Goal: Complete application form

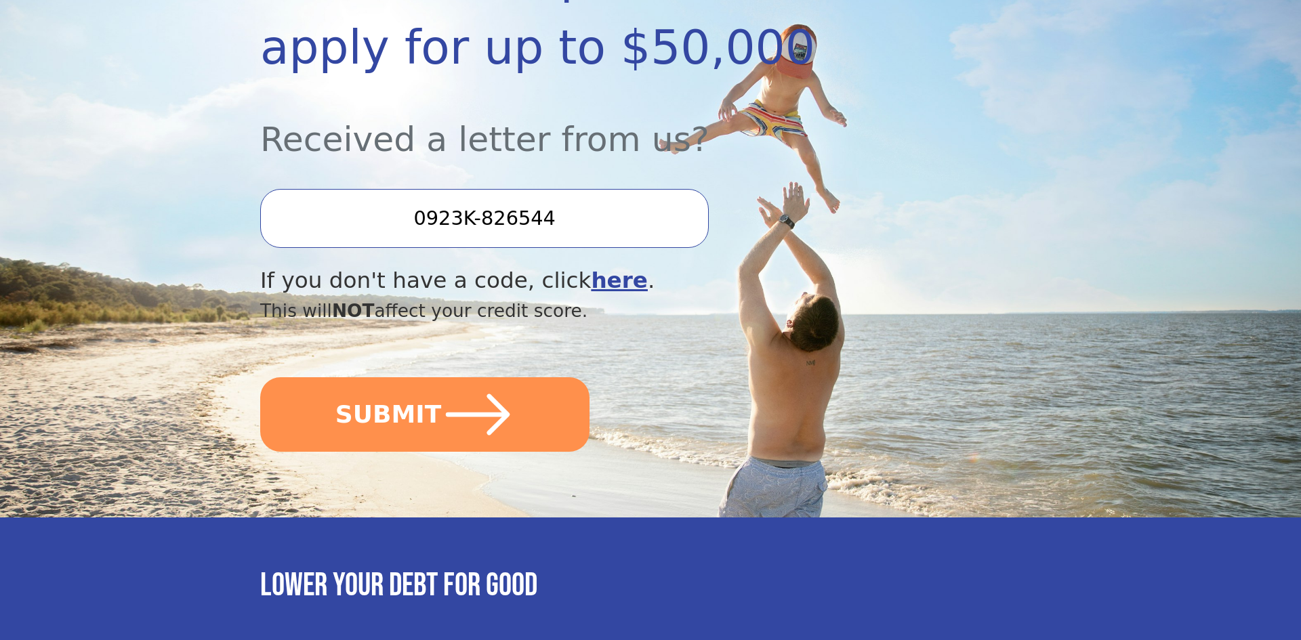
scroll to position [312, 0]
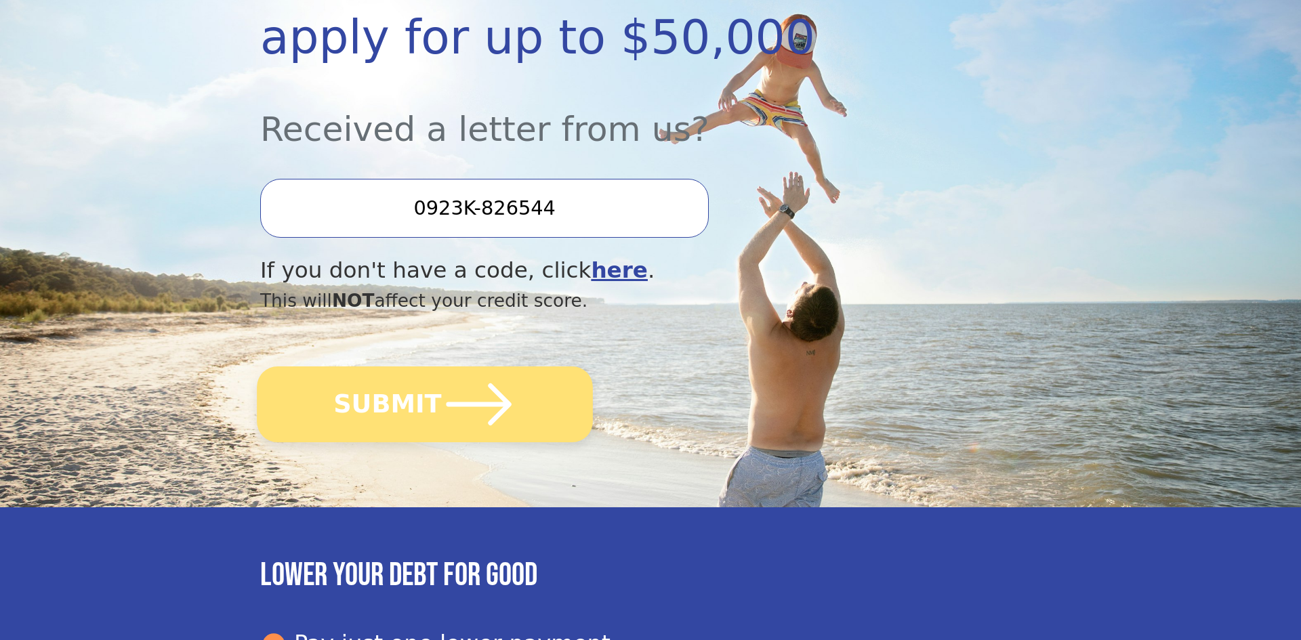
click at [400, 397] on button "SUBMIT" at bounding box center [425, 405] width 336 height 76
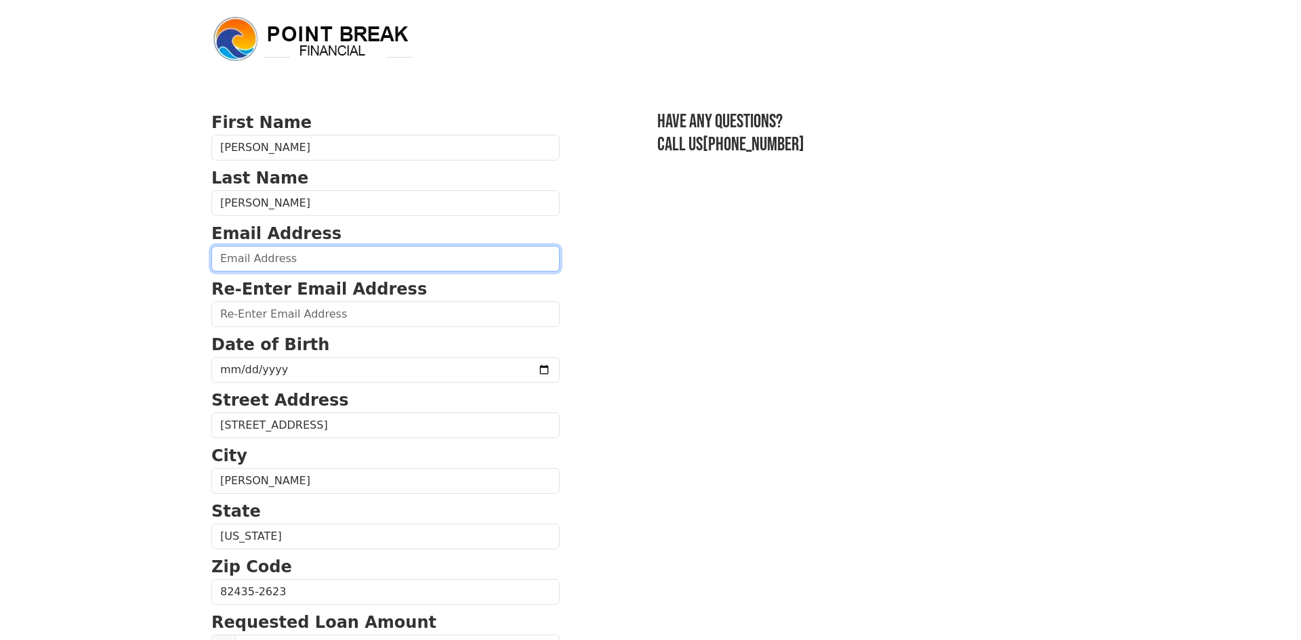
click at [308, 256] on input "email" at bounding box center [385, 259] width 348 height 26
type input "[EMAIL_ADDRESS][DOMAIN_NAME]"
type input "[PHONE_NUMBER]"
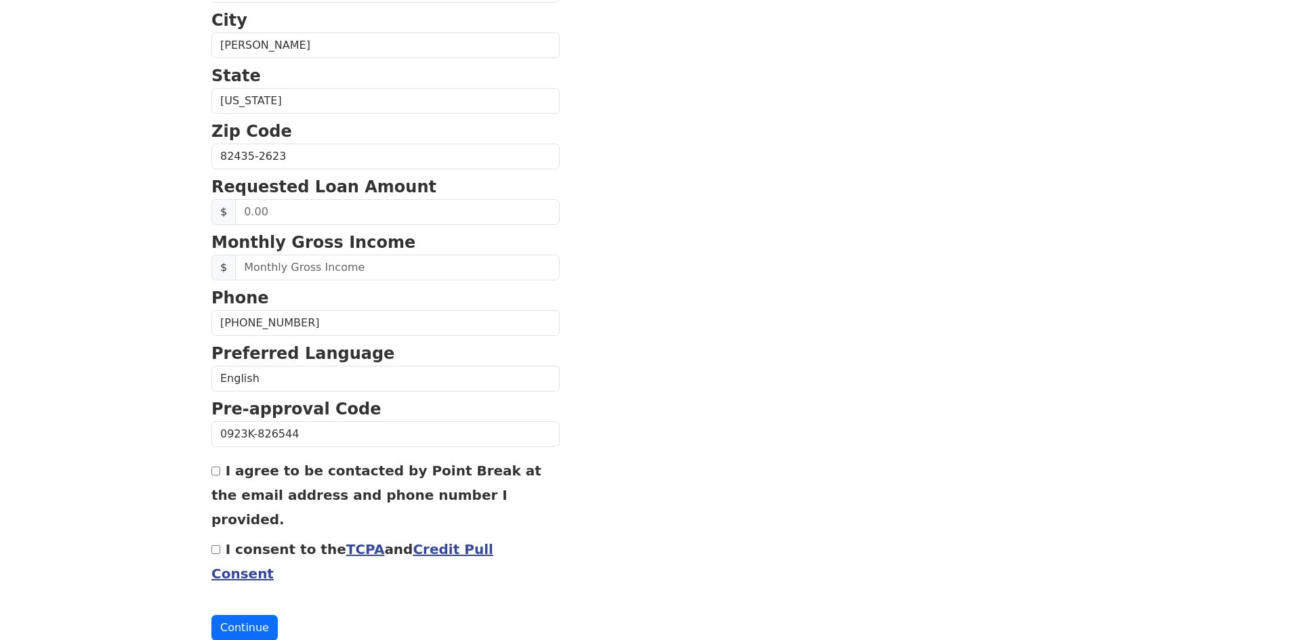
scroll to position [445, 0]
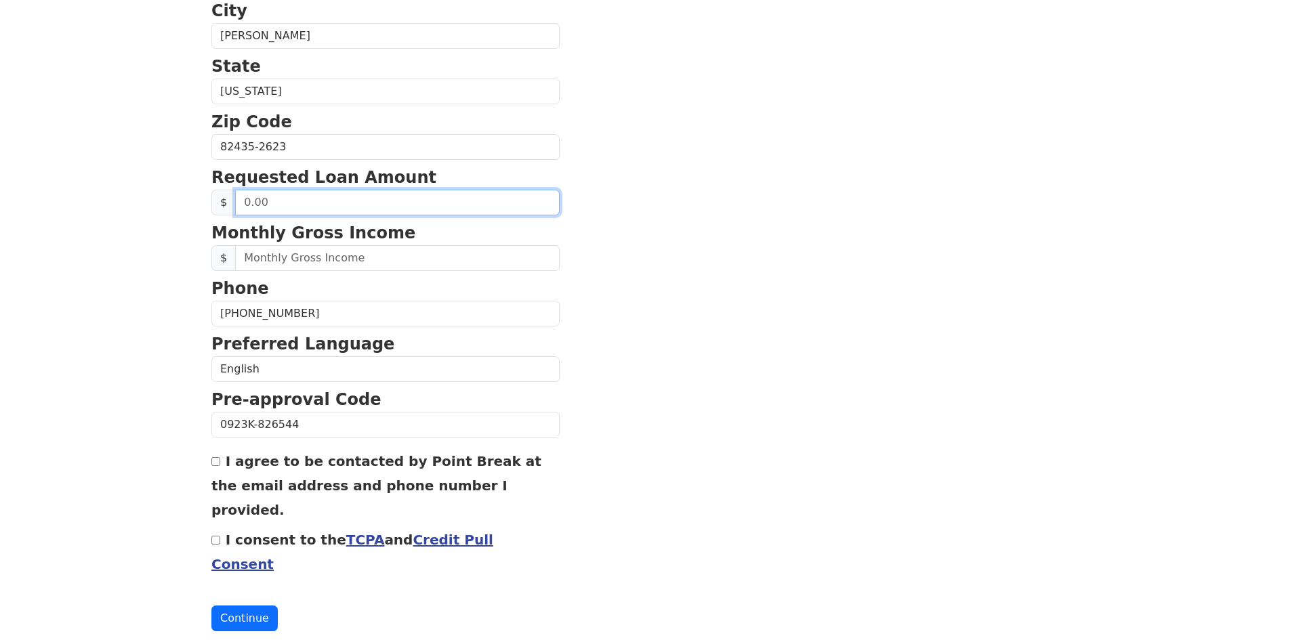
click at [278, 201] on input "text" at bounding box center [397, 203] width 325 height 26
type input "40,000.00"
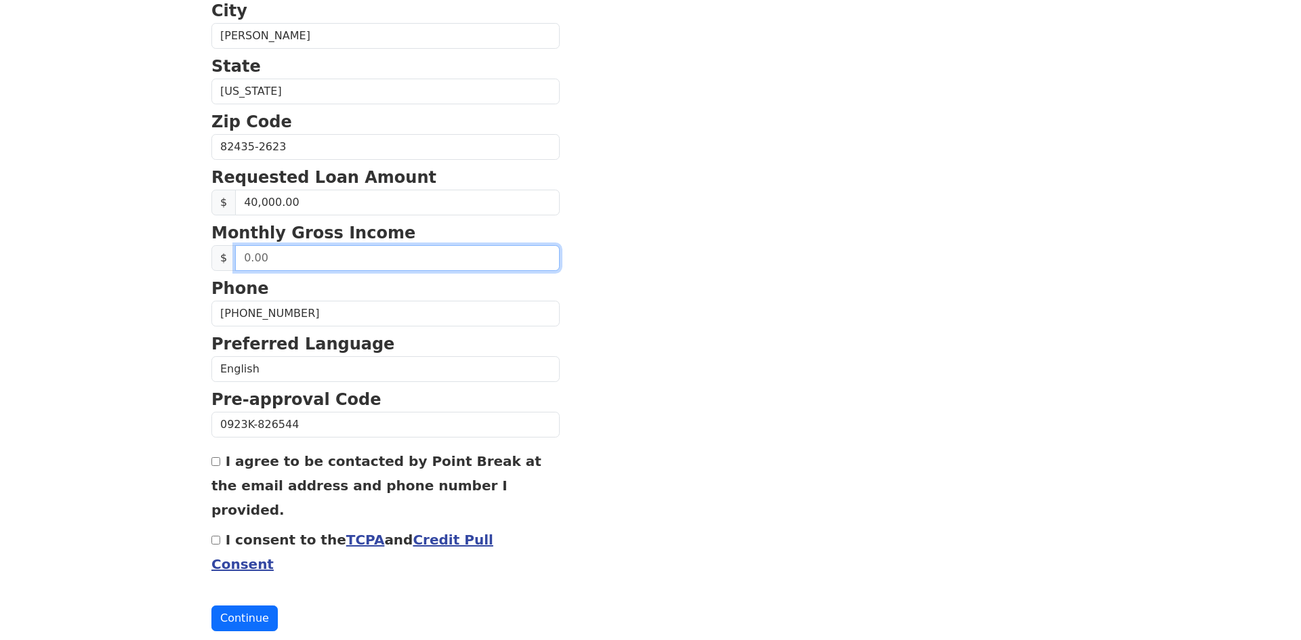
click at [260, 269] on input "text" at bounding box center [397, 258] width 325 height 26
type input "7,000.00"
click at [217, 466] on input "I agree to be contacted by Point Break at the email address and phone number I …" at bounding box center [215, 461] width 9 height 9
checkbox input "true"
click at [214, 536] on input "I consent to the TCPA and Credit Pull Consent" at bounding box center [215, 540] width 9 height 9
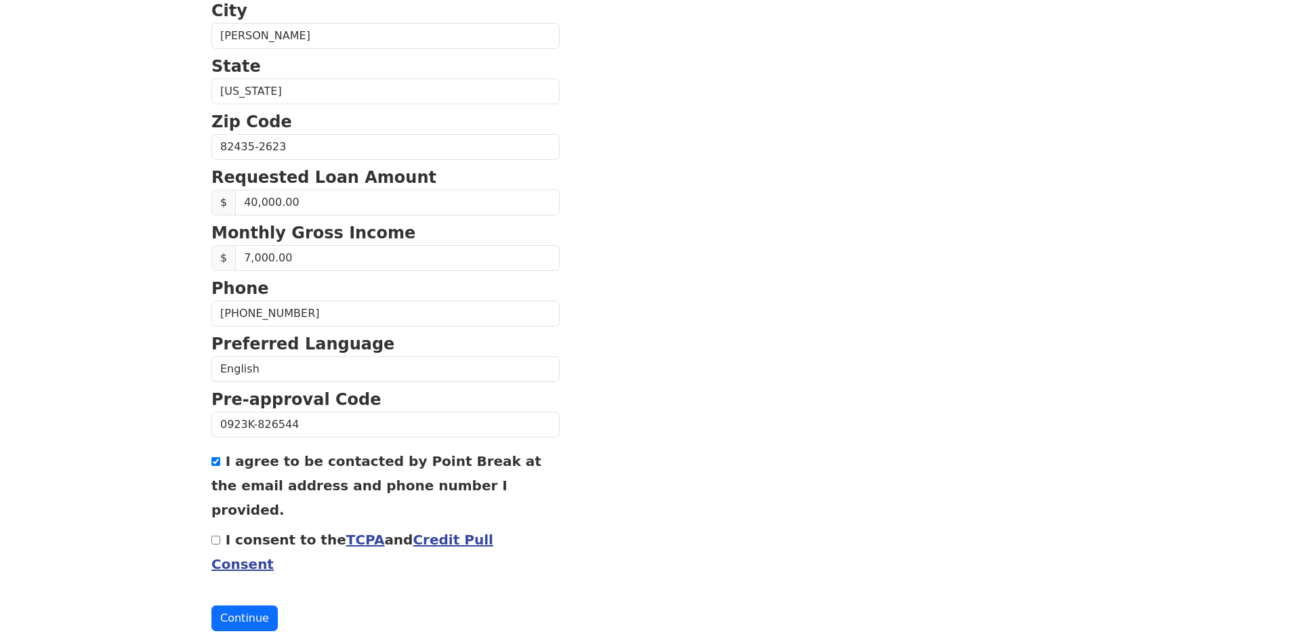
checkbox input "true"
click at [256, 606] on button "Continue" at bounding box center [244, 619] width 66 height 26
click at [242, 606] on button "Continue" at bounding box center [244, 619] width 66 height 26
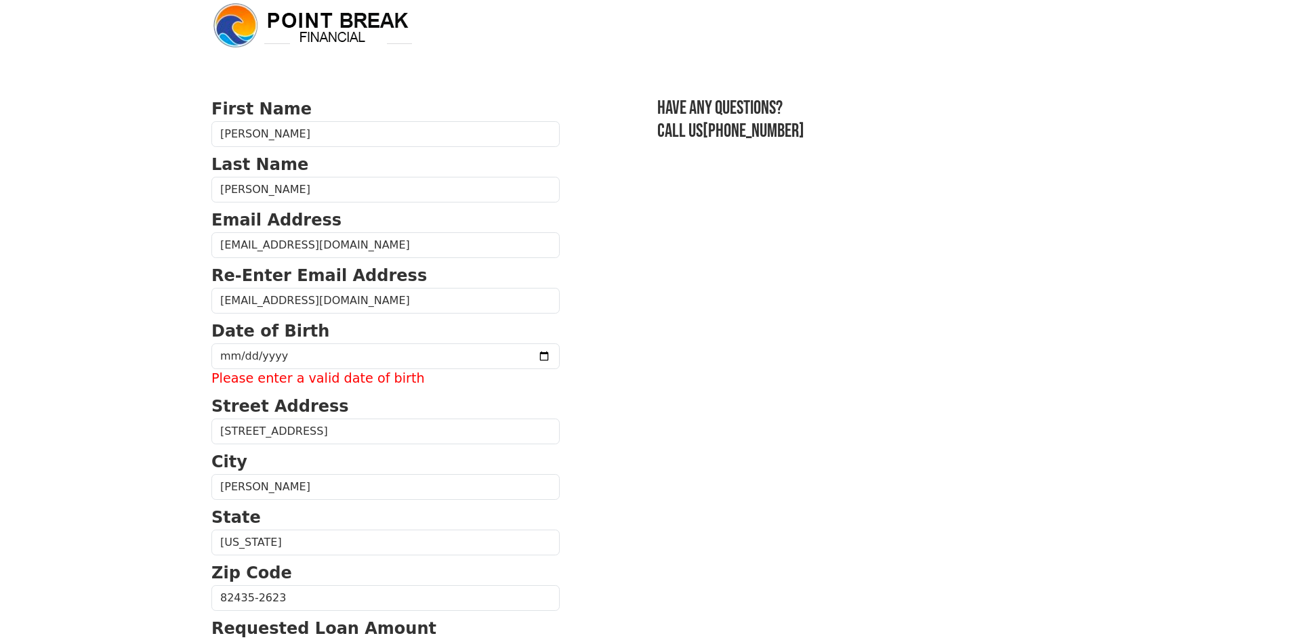
scroll to position [0, 0]
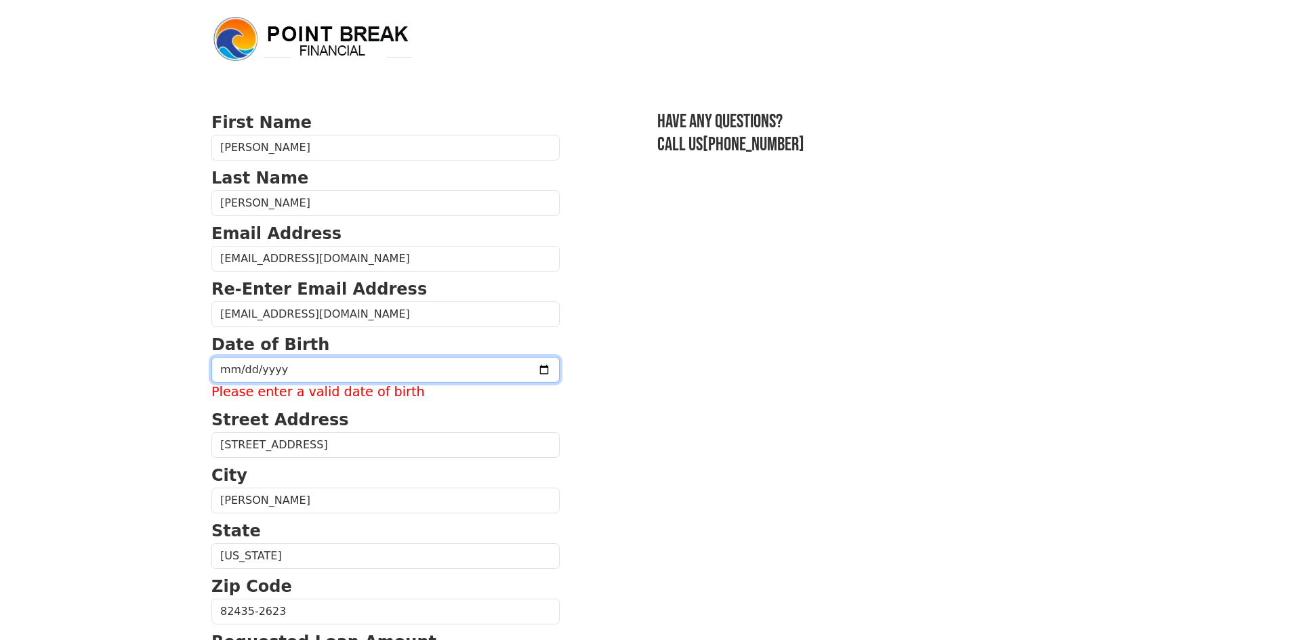
click at [313, 379] on input "date" at bounding box center [385, 370] width 348 height 26
type input "1981-07-09"
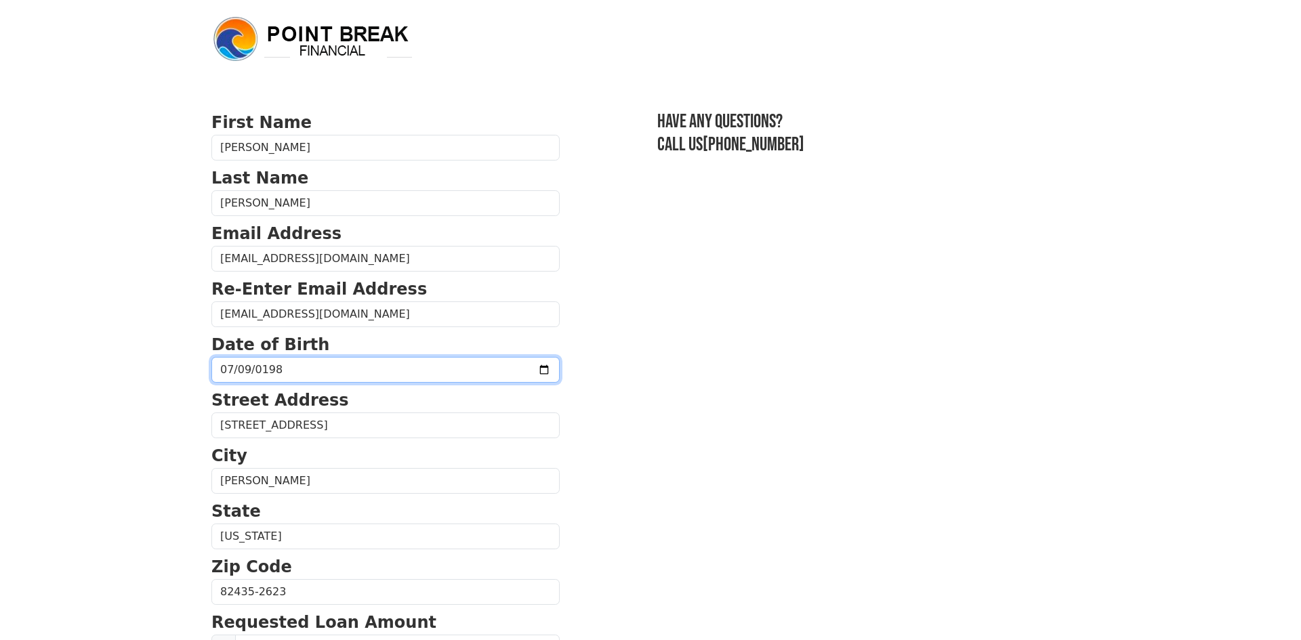
scroll to position [445, 0]
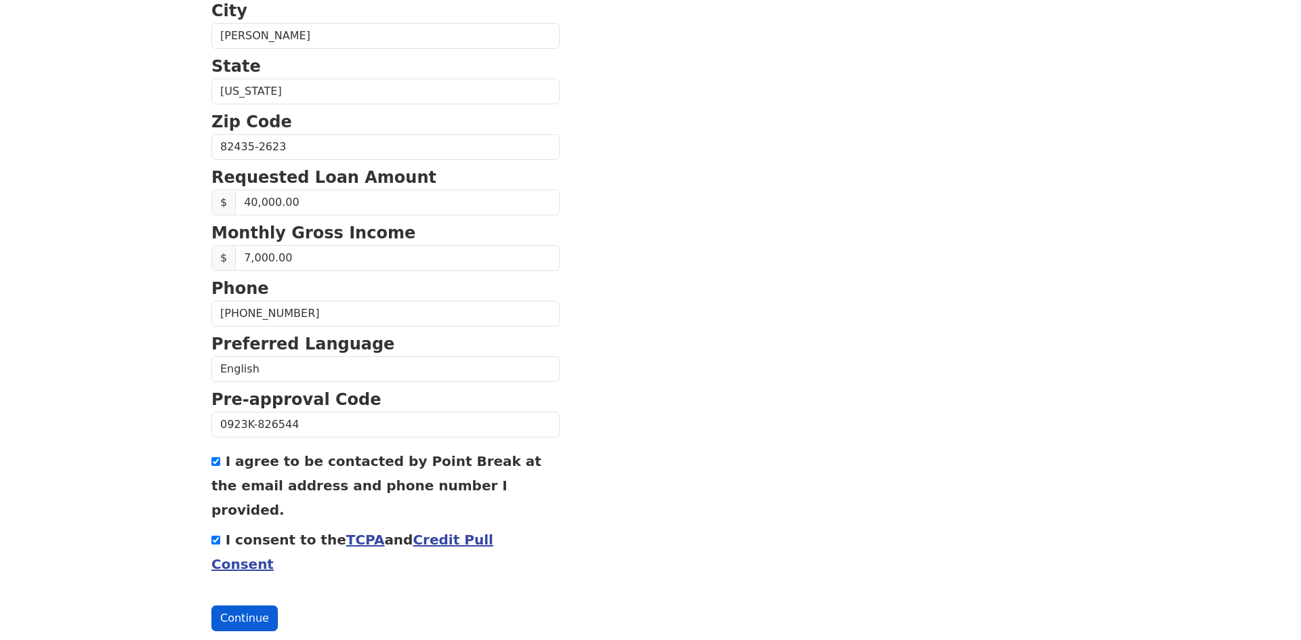
click at [242, 606] on button "Continue" at bounding box center [244, 619] width 66 height 26
